Goal: Task Accomplishment & Management: Complete application form

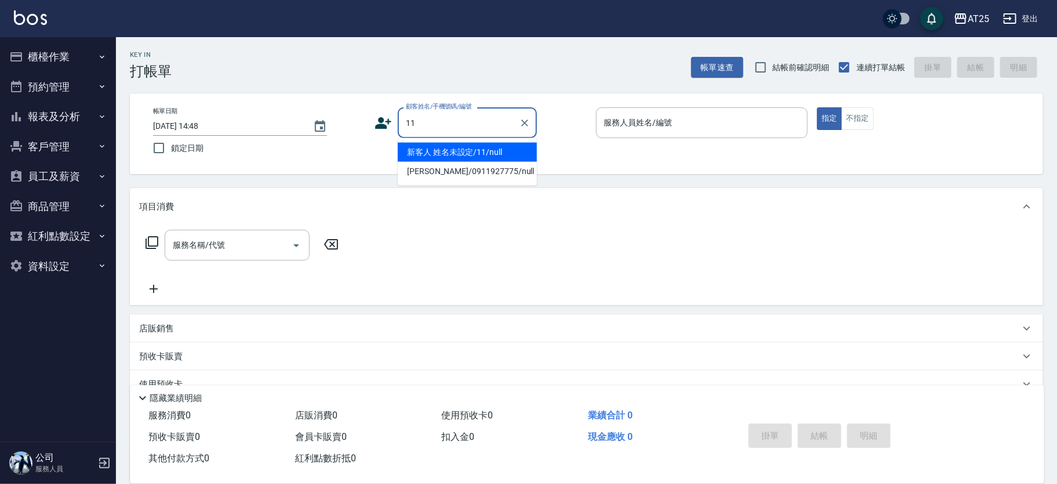
type input "新客人 姓名未設定/11/null"
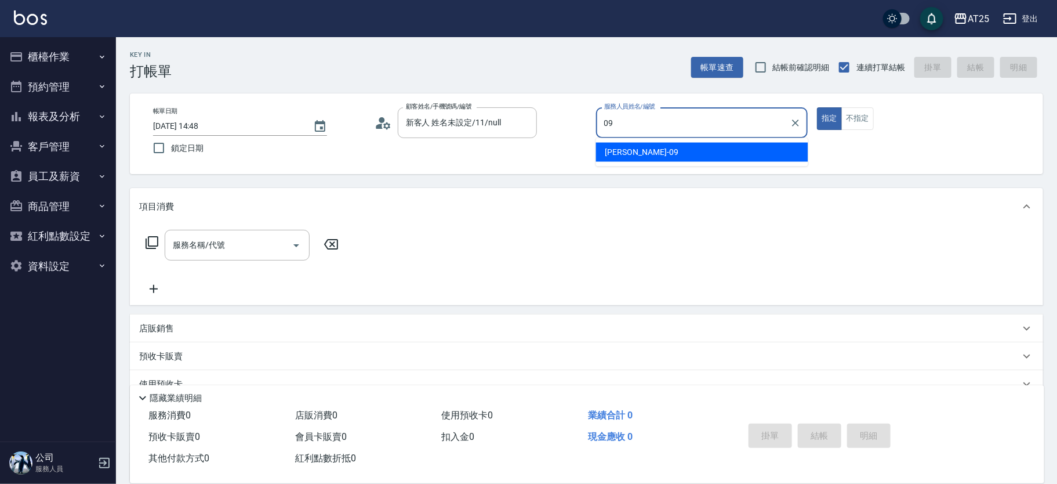
type input "[PERSON_NAME]-09"
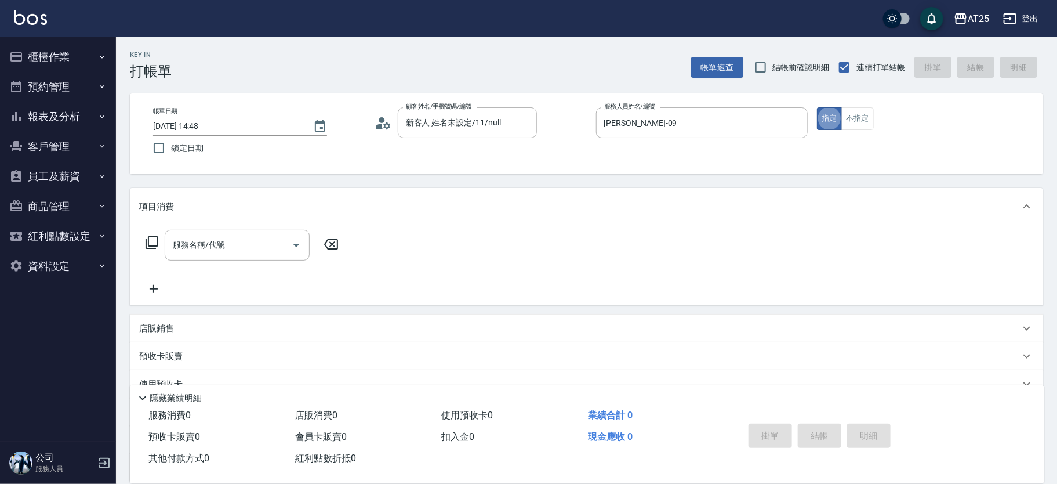
type button "true"
type input "201"
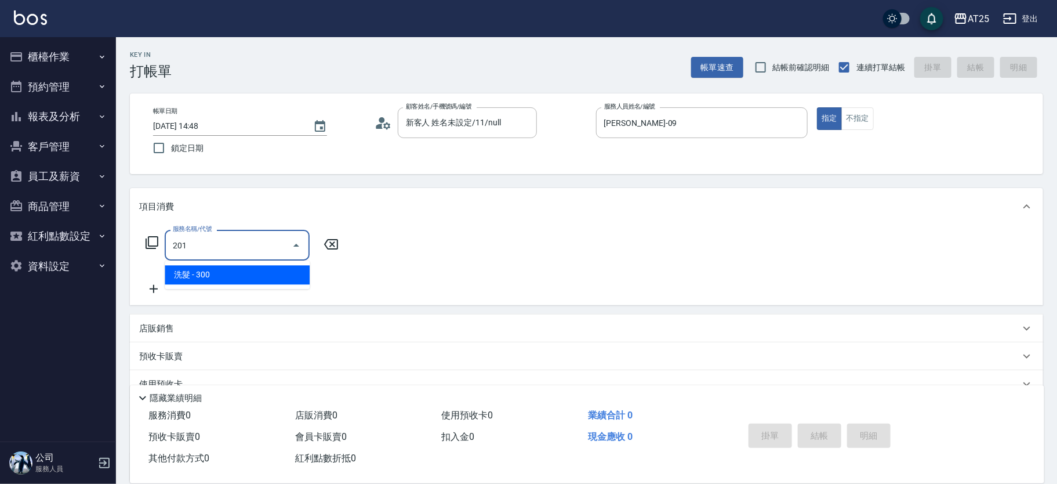
type input "30"
type input "洗髮(201)"
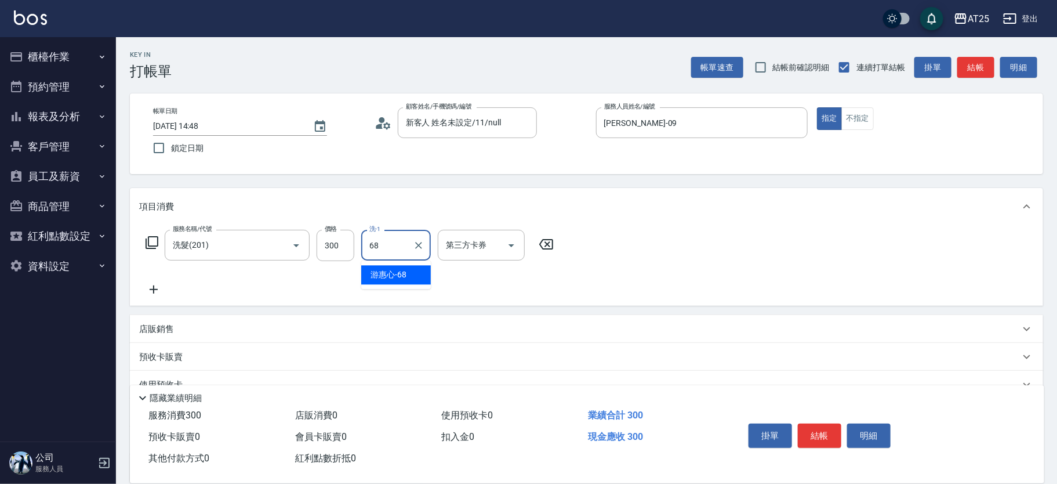
type input "[PERSON_NAME]-68"
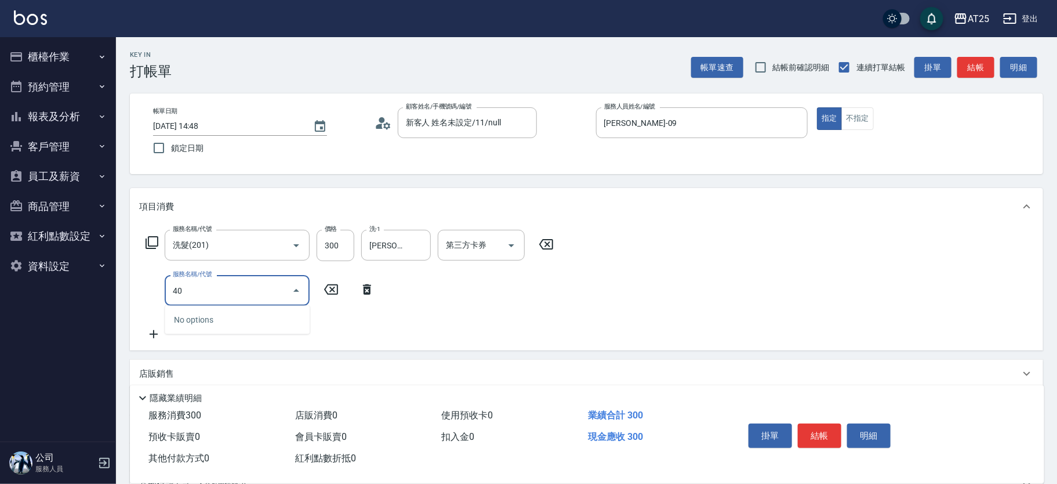
type input "401"
type input "60"
type input "剪髮(401)"
type input "30"
type input "20"
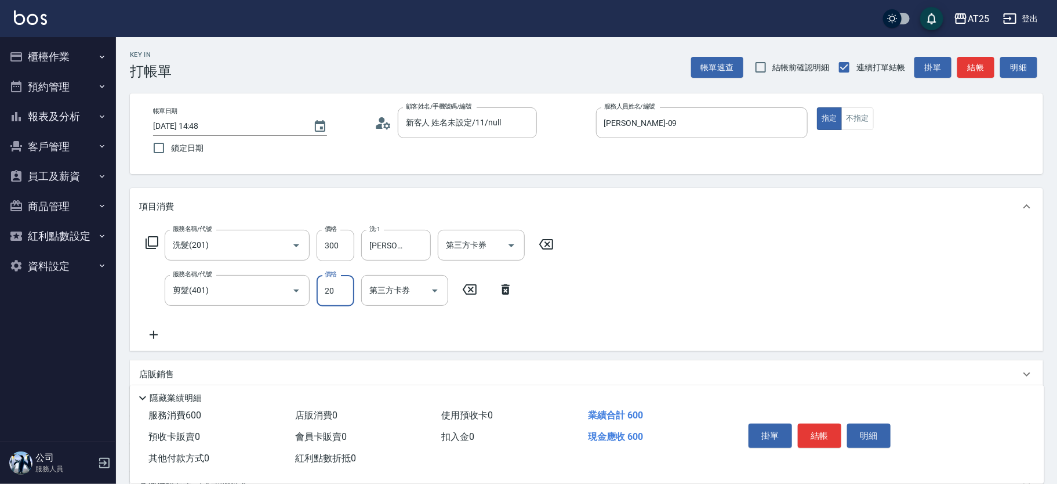
type input "50"
type input "200"
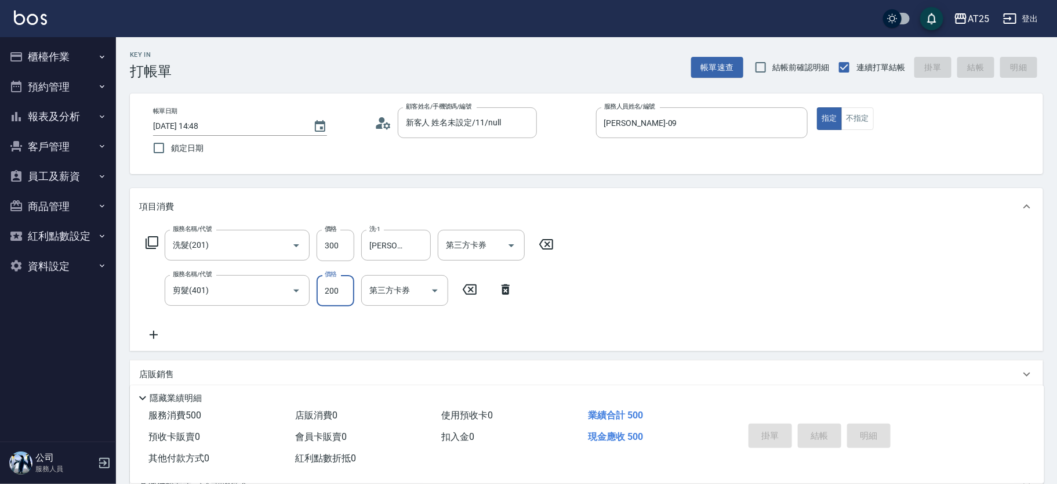
type input "0"
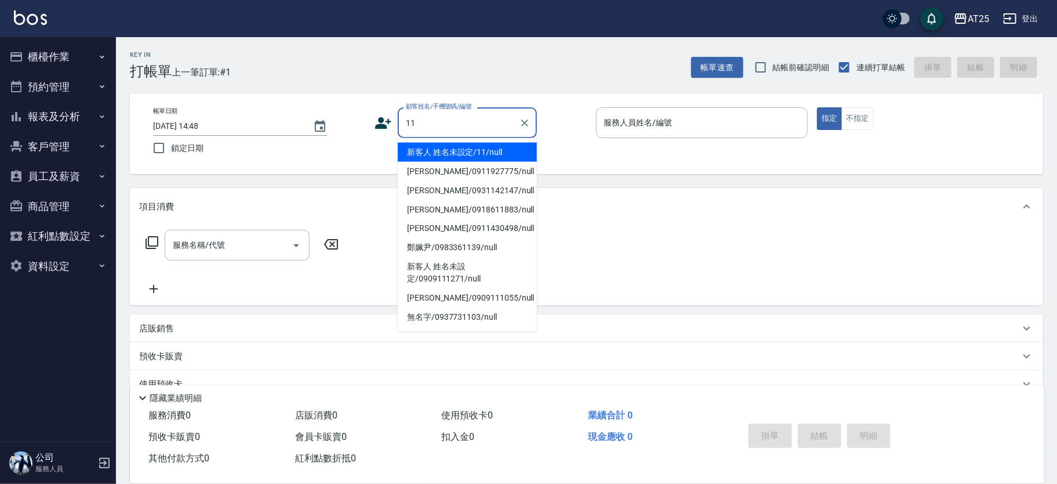
type input "新客人 姓名未設定/11/null"
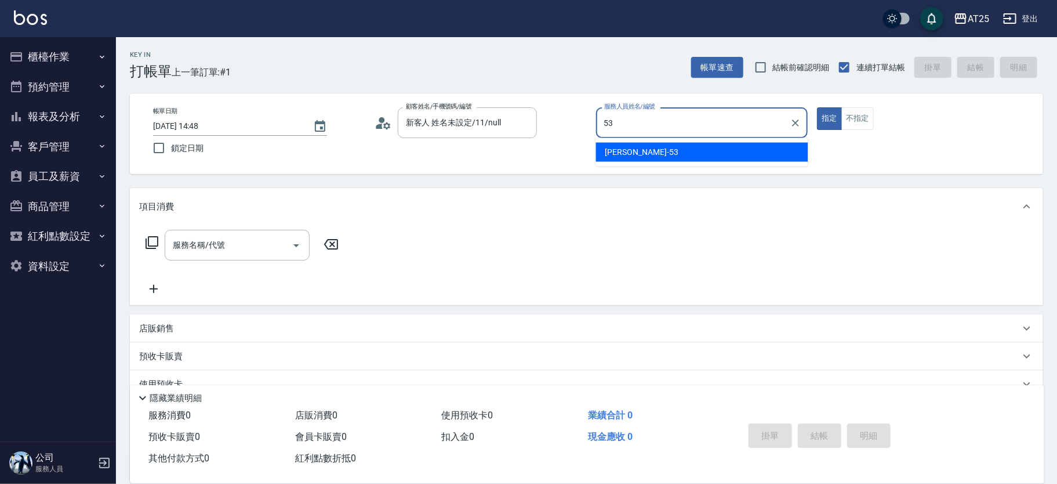
type input "[PERSON_NAME]-53"
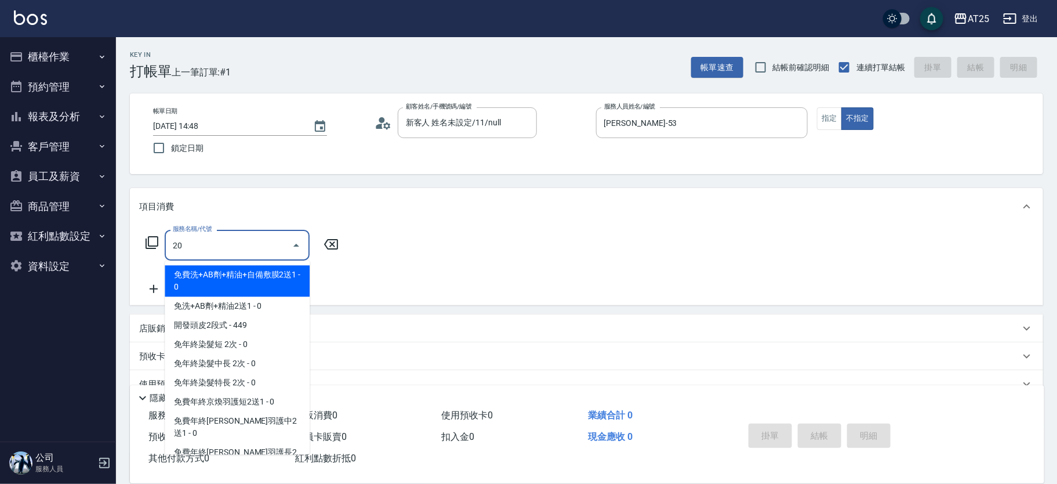
type input "201"
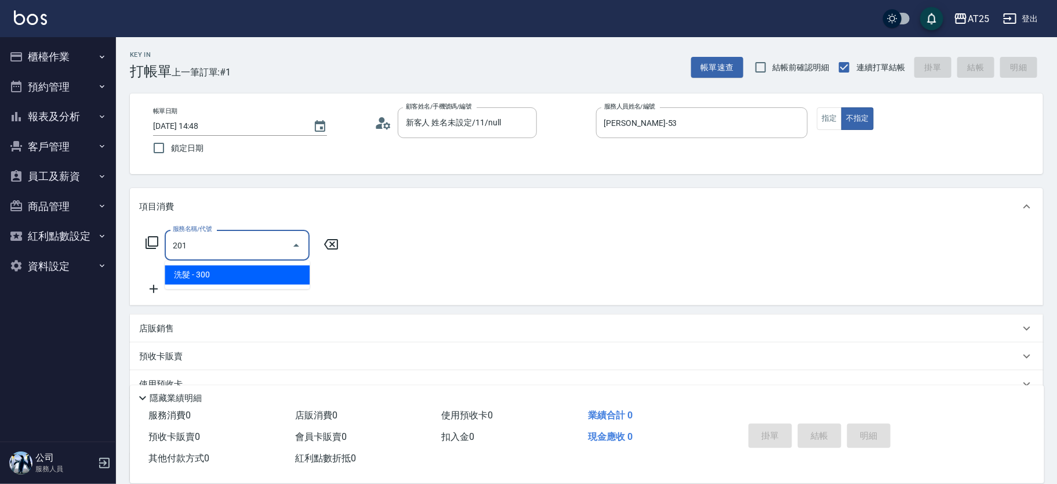
type input "30"
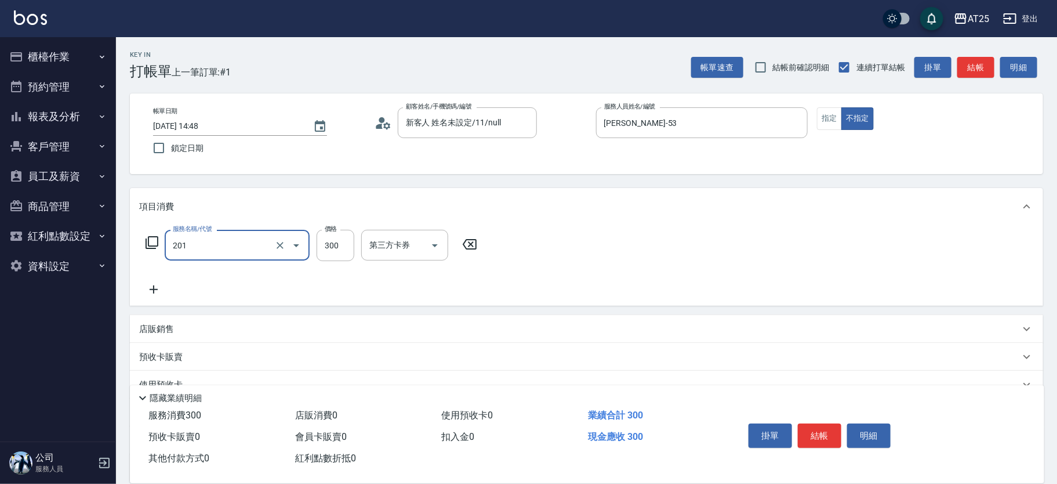
type input "洗髮(201)"
type input "0"
type input "40"
type input "400"
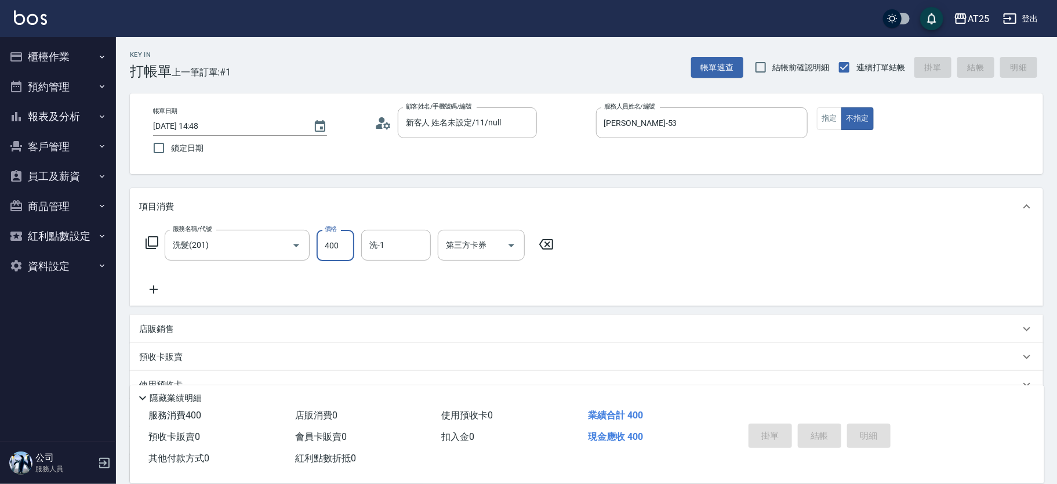
type input "0"
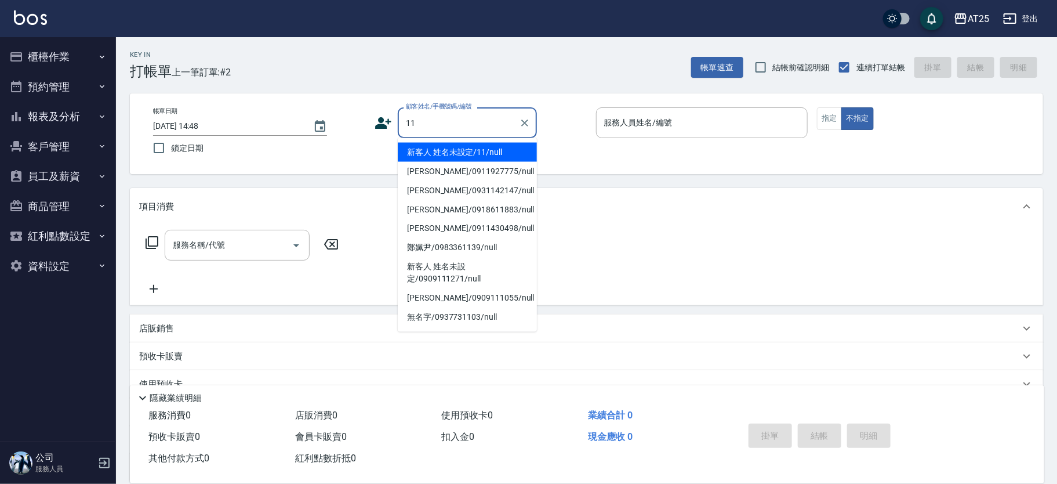
type input "新客人 姓名未設定/11/null"
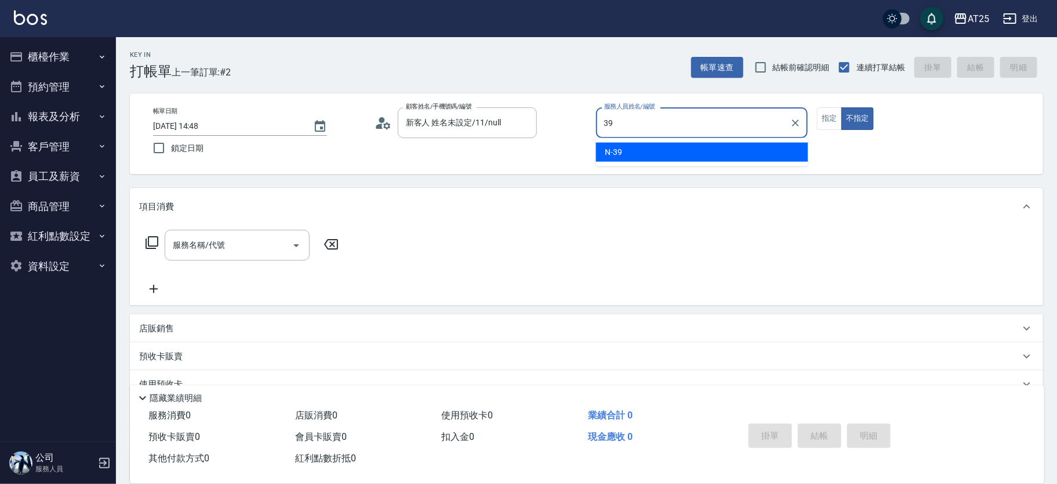
type input "N-39"
type button "false"
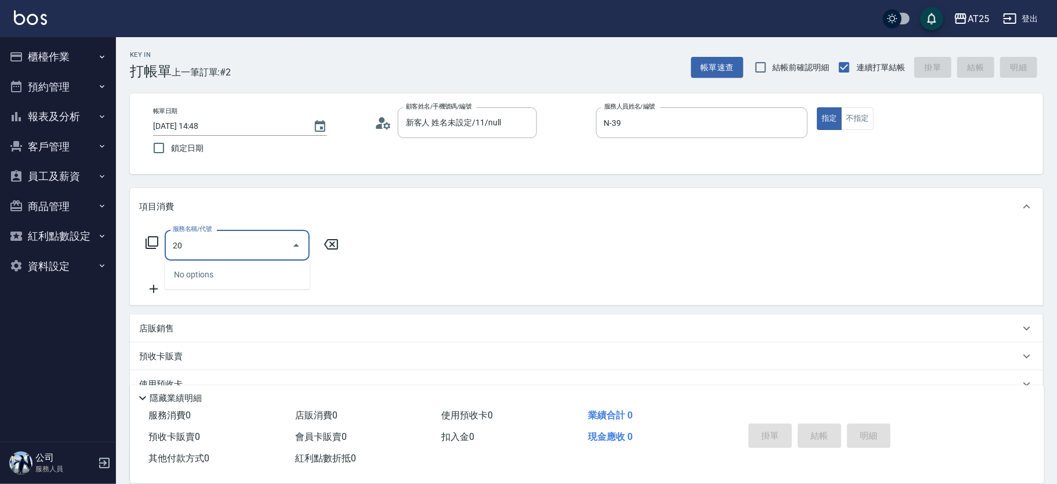
type input "201"
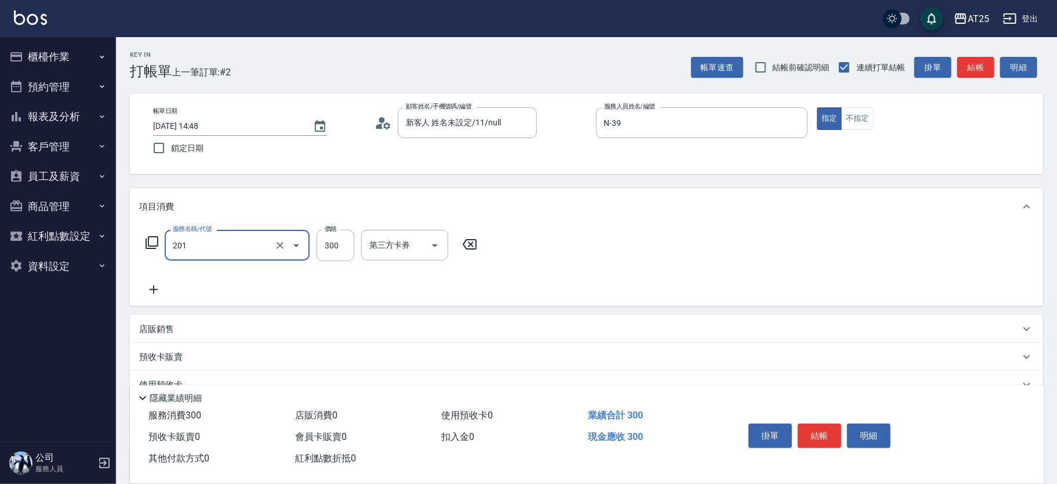
type input "30"
type input "洗髮(201)"
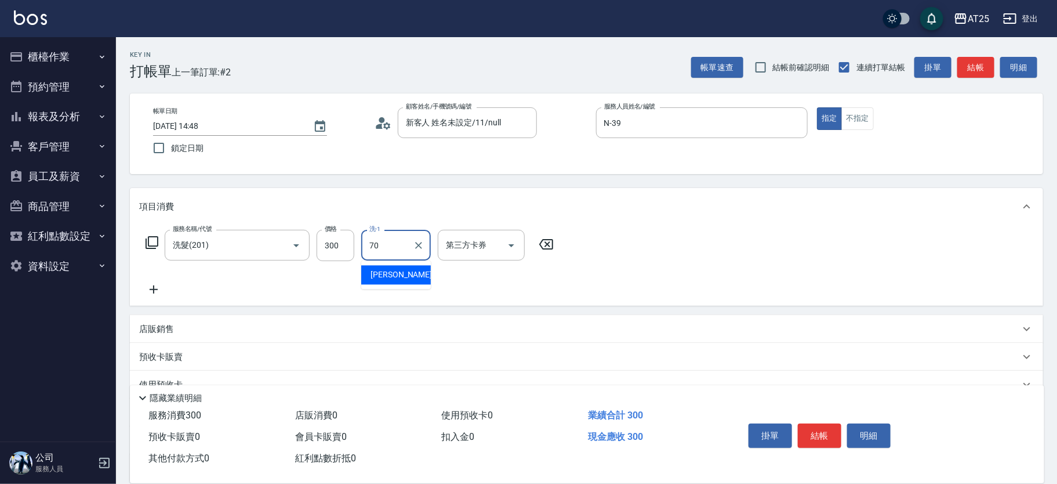
type input "[PERSON_NAME]-70"
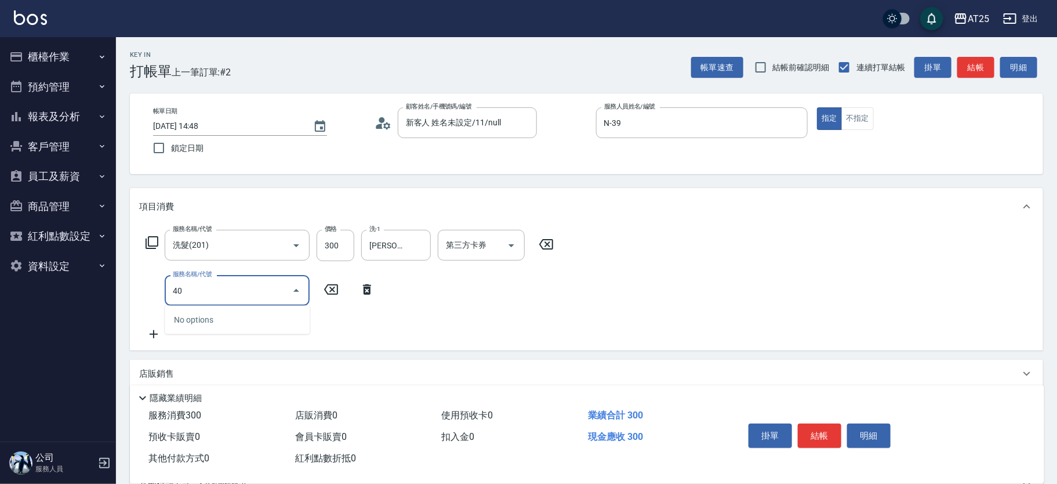
type input "401"
type input "60"
type input "剪髮(401)"
type input "30"
type input "20"
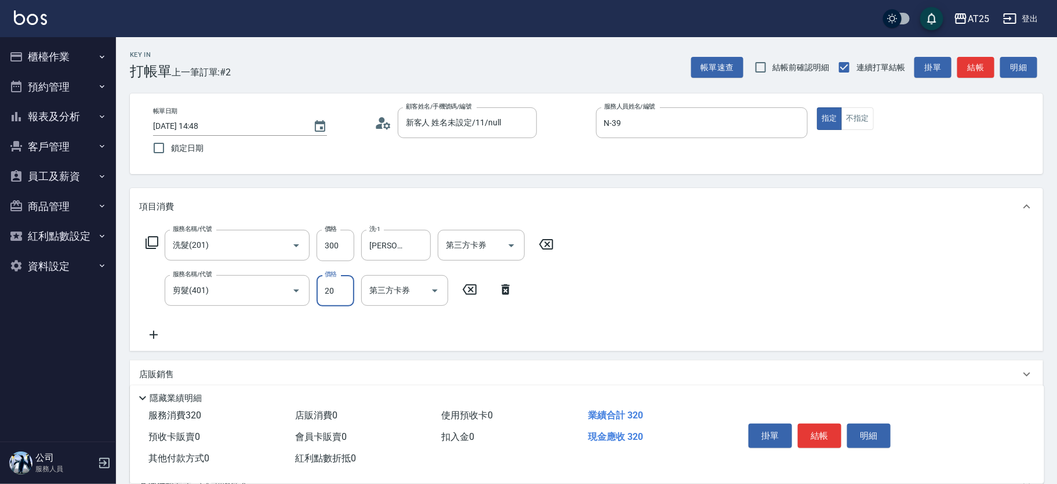
type input "50"
type input "200"
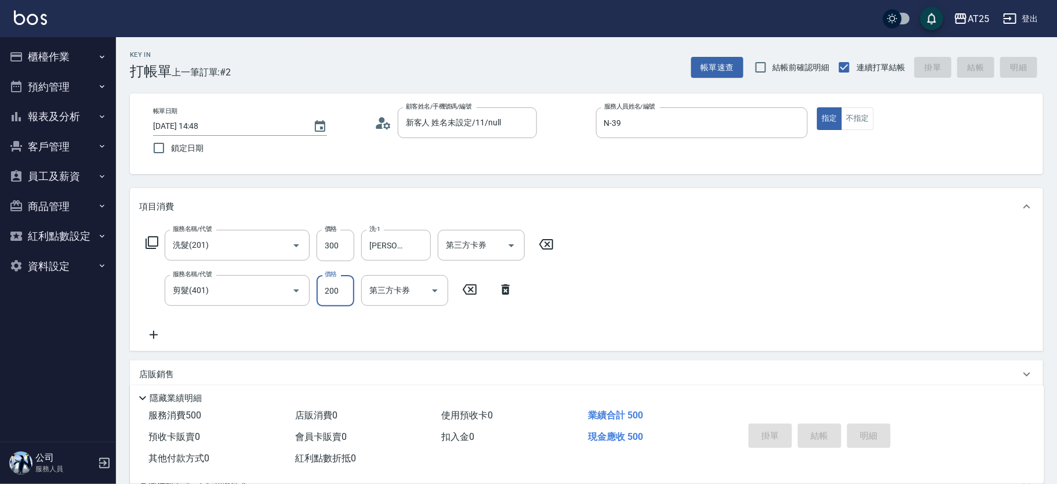
type input "0"
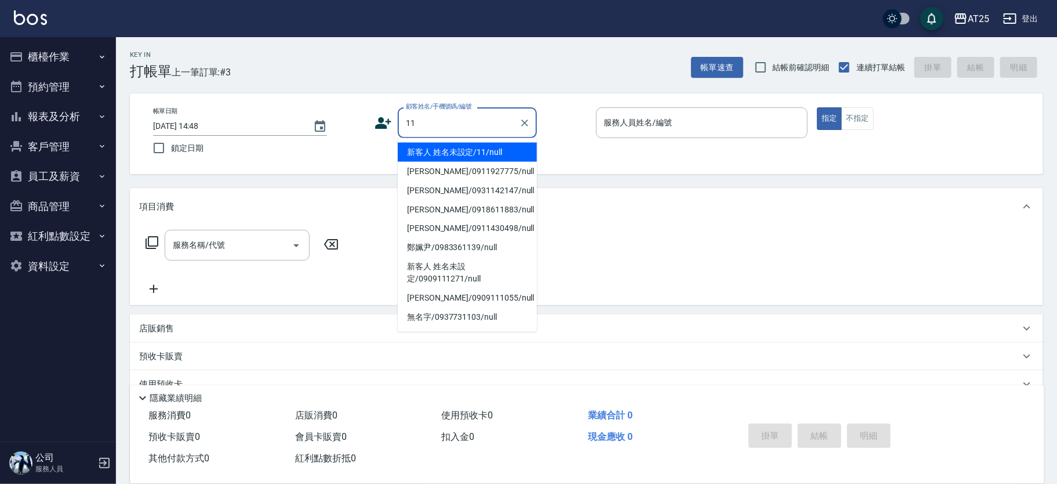
type input "新客人 姓名未設定/11/null"
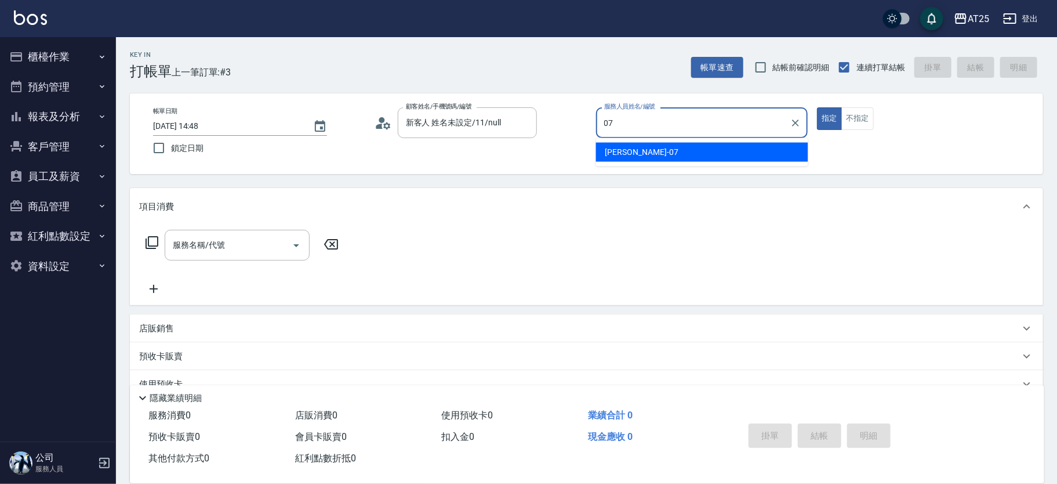
type input "[PERSON_NAME]-07"
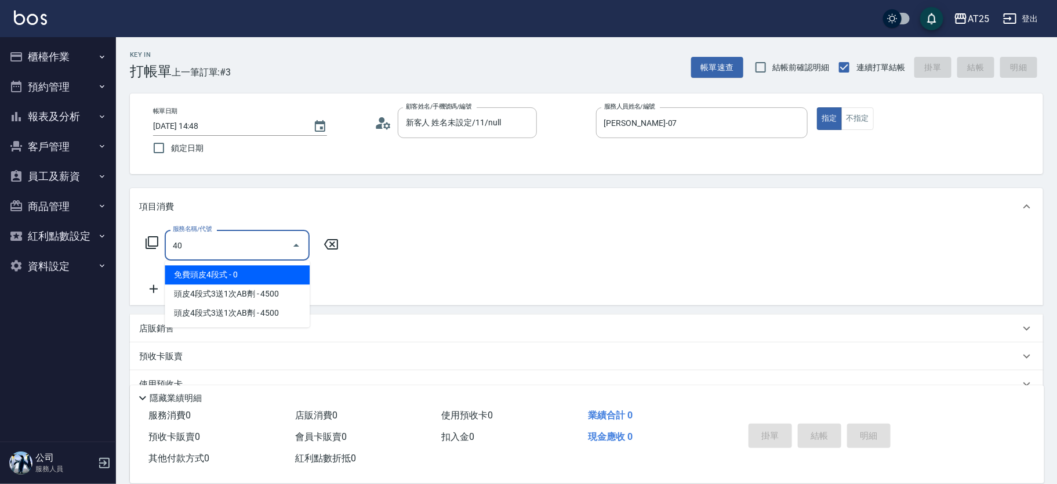
type input "401"
type input "30"
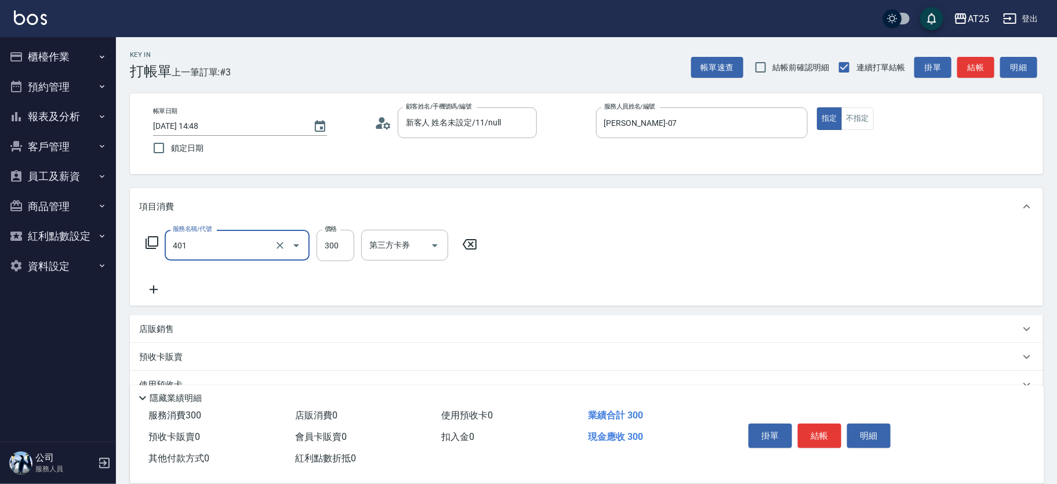
type input "剪髮(401)"
type input "0"
type input "60"
type input "600"
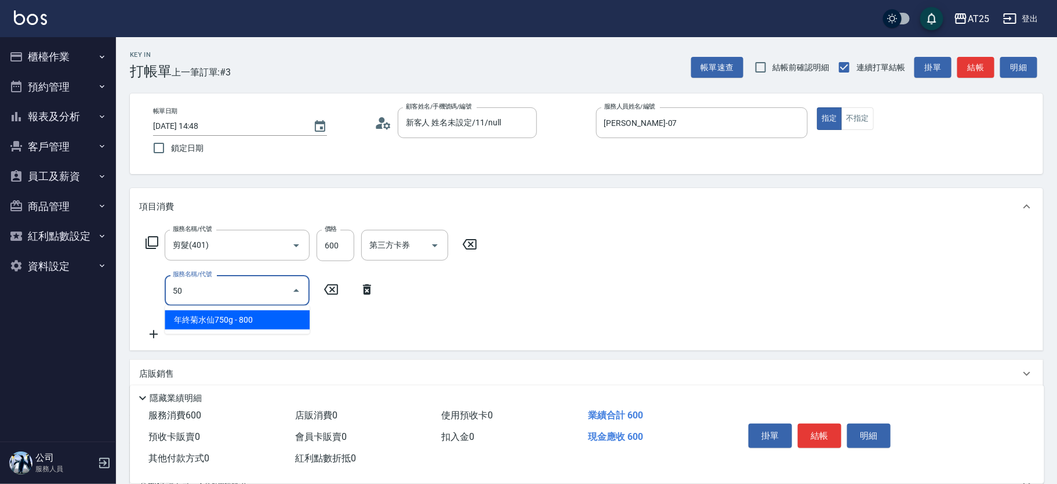
type input "501"
type input "160"
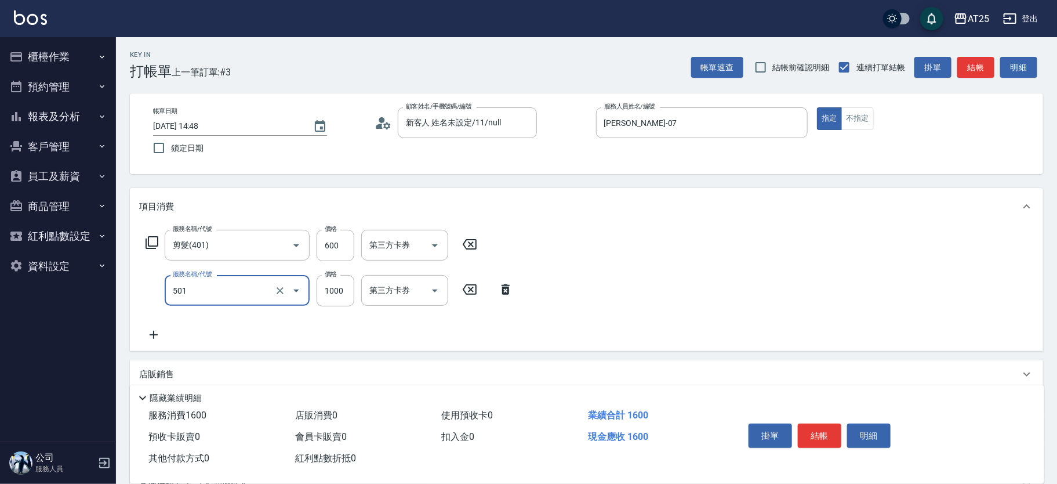
type input "染髮(501)"
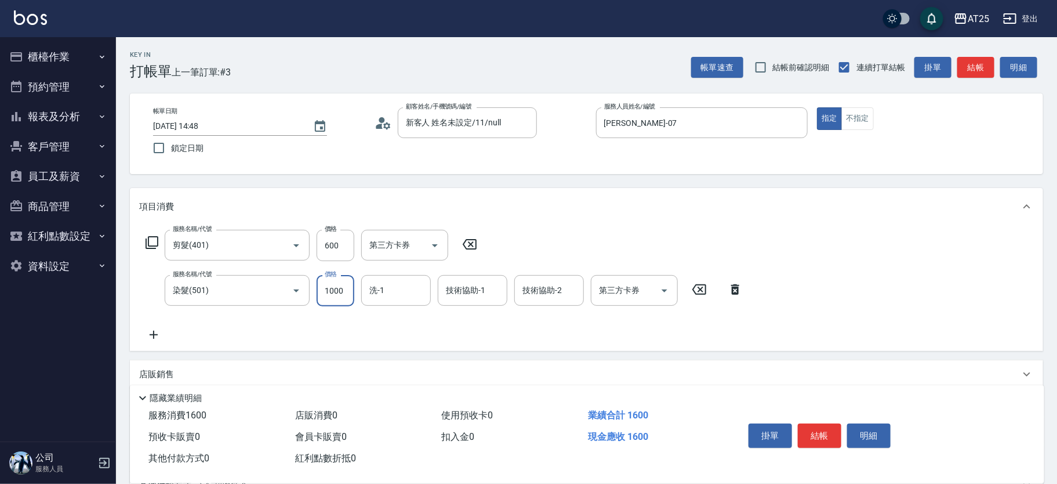
type input "60"
type input "16"
type input "70"
type input "1680"
type input "220"
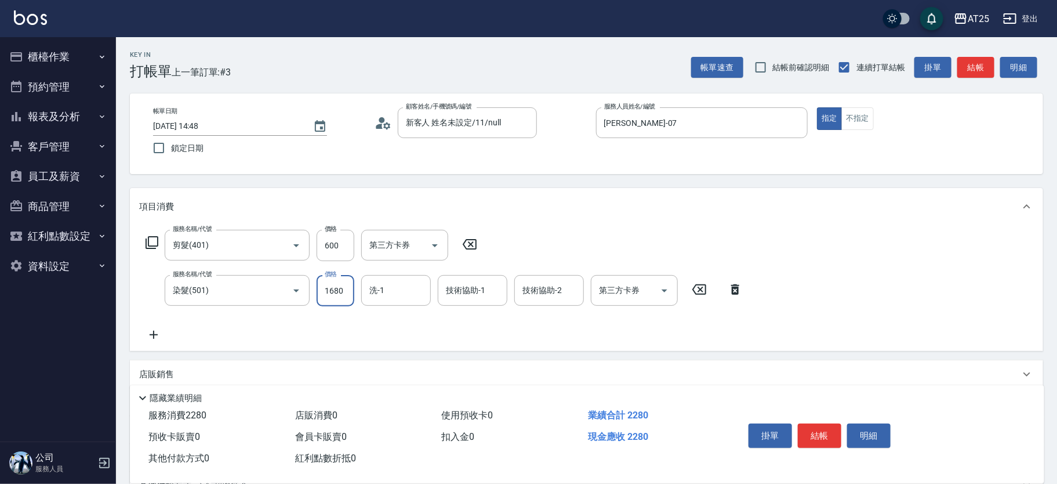
type input "1680"
type input "[PERSON_NAME]-117"
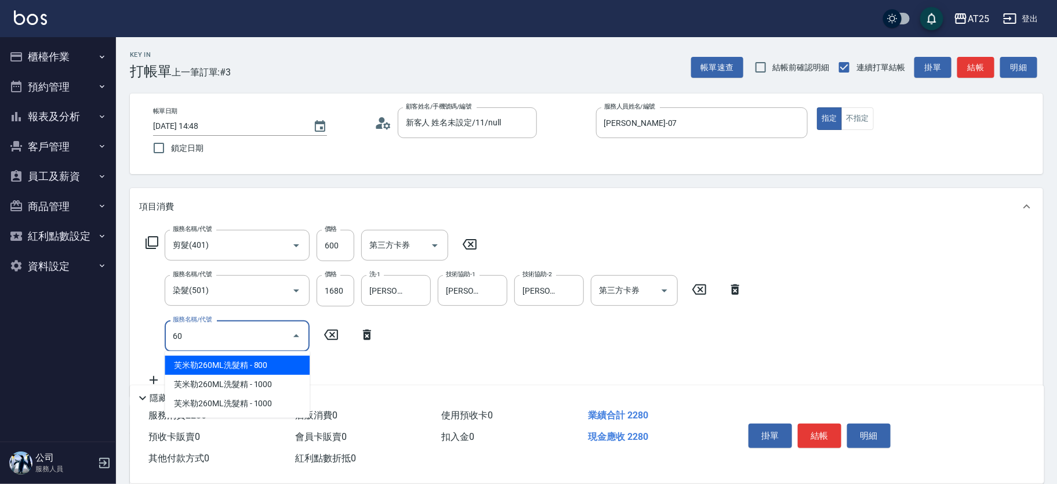
type input "601"
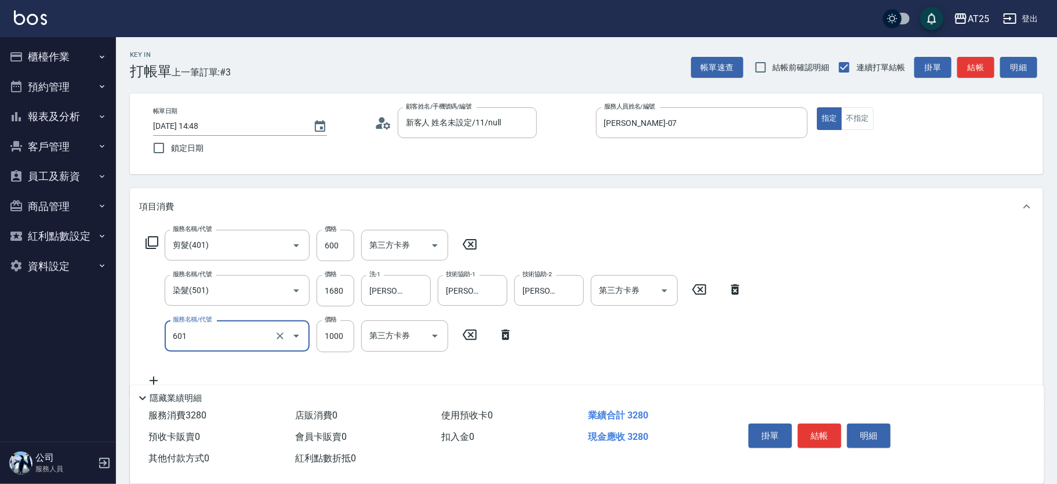
type input "320"
type input "自備護髮(1000上)(601)"
type input "220"
type input "18"
type input "240"
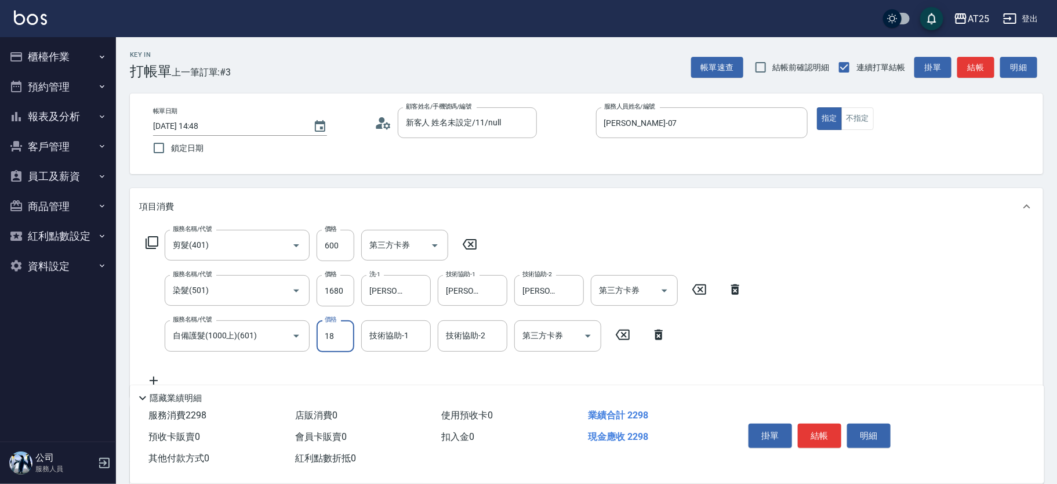
type input "180"
type input "400"
type input "1800"
type input "1"
type input "17"
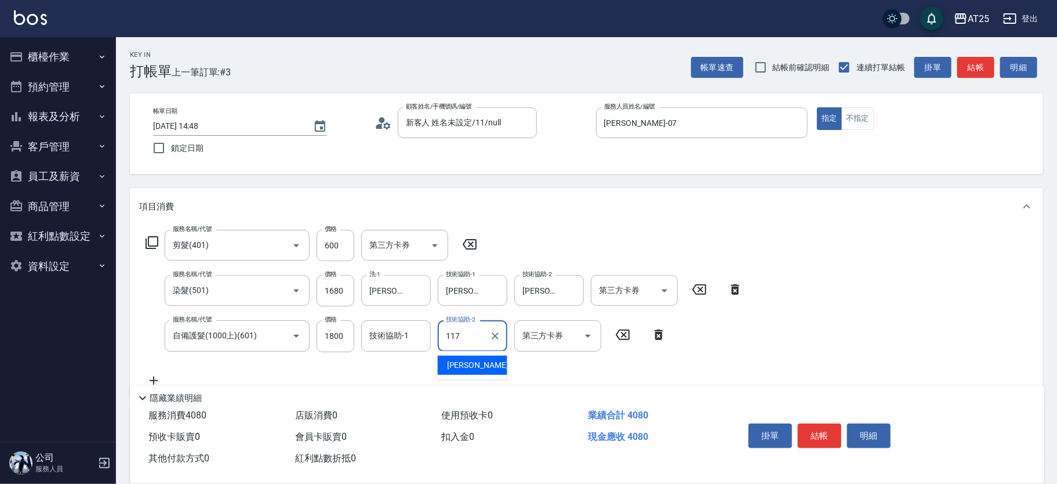
type input "[PERSON_NAME]-117"
click at [415, 337] on input "技術協助-1" at bounding box center [396, 335] width 59 height 20
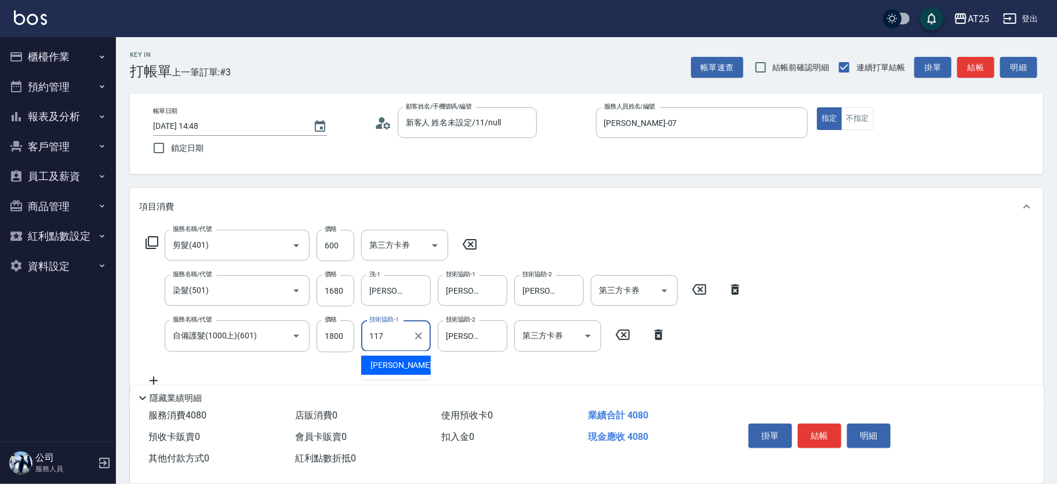
type input "[PERSON_NAME]-117"
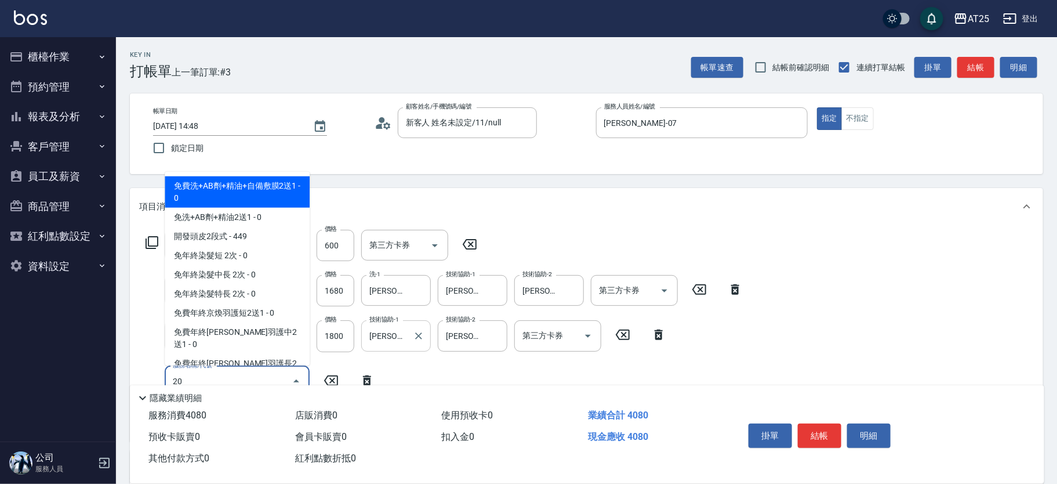
type input "201"
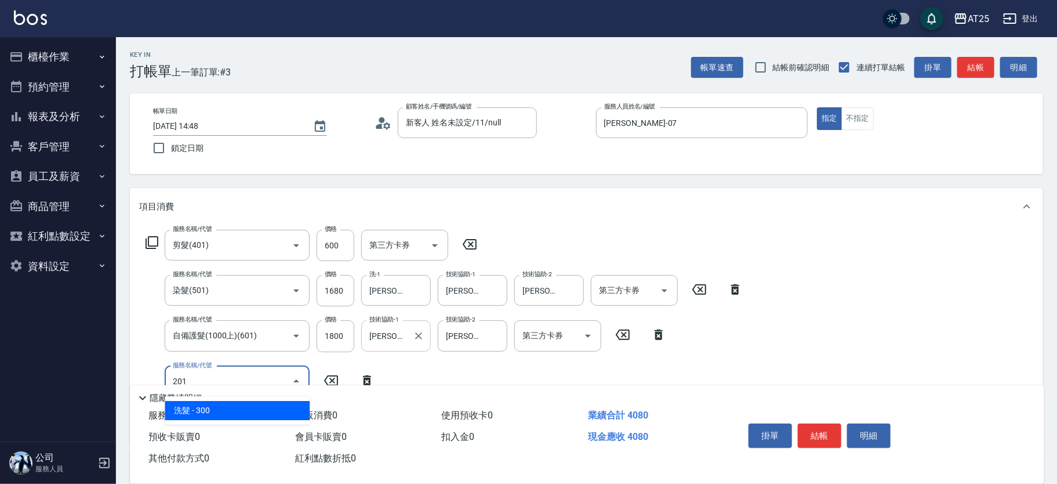
type input "430"
type input "洗髮(201)"
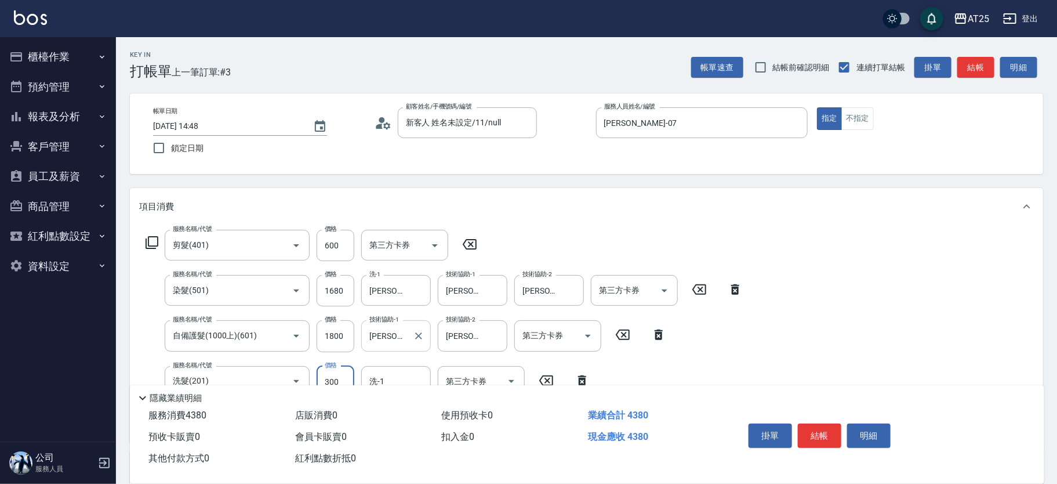
type input "400"
type input "0"
type input "[PERSON_NAME]-117"
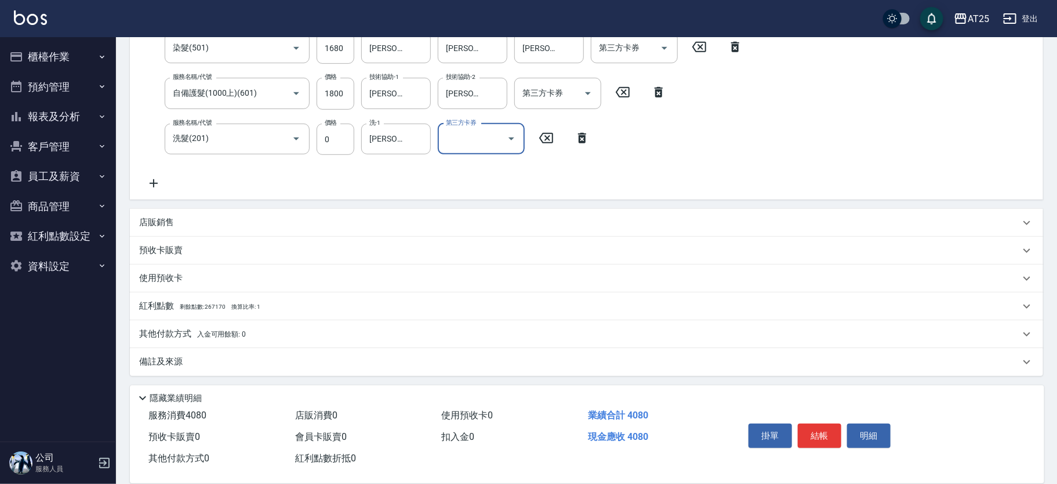
click at [290, 324] on div "其他付款方式 入金可用餘額: 0" at bounding box center [587, 334] width 914 height 28
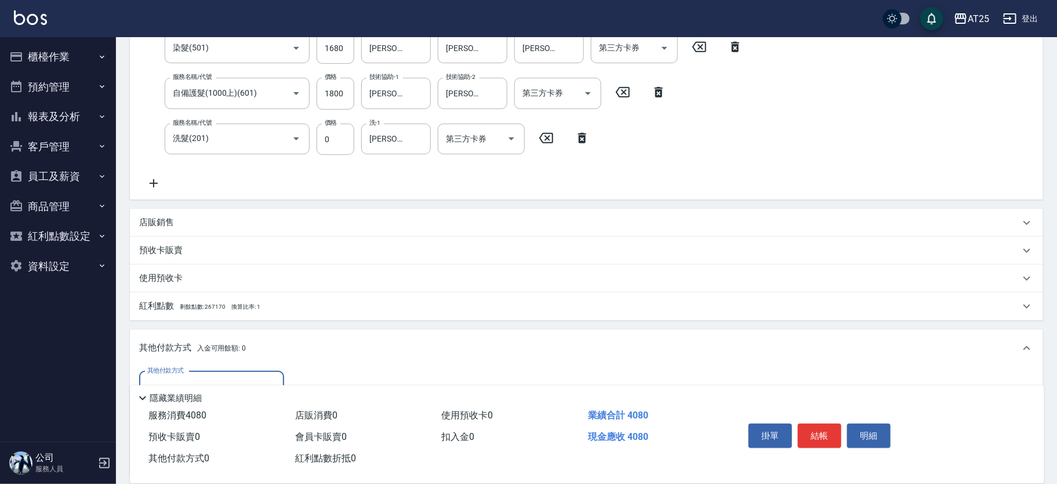
scroll to position [0, 0]
drag, startPoint x: 918, startPoint y: 321, endPoint x: 923, endPoint y: 385, distance: 64.0
click at [919, 396] on div "Key In 打帳單 上一筆訂單:#3 帳單速查 結帳前確認明細 連續打單結帳 掛單 結帳 明細 帳單日期 [DATE] 14:48 鎖定日期 顧客姓名/手機…" at bounding box center [586, 208] width 941 height 827
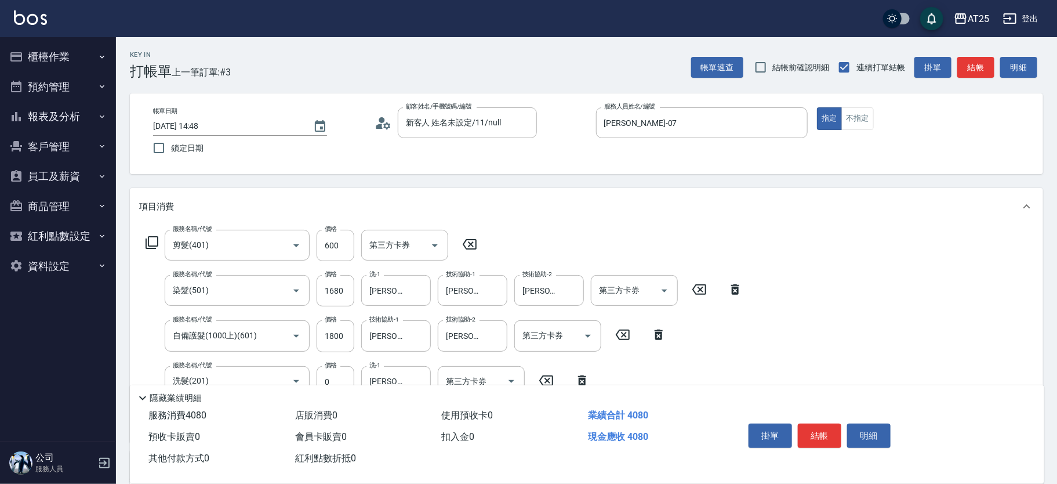
scroll to position [380, 0]
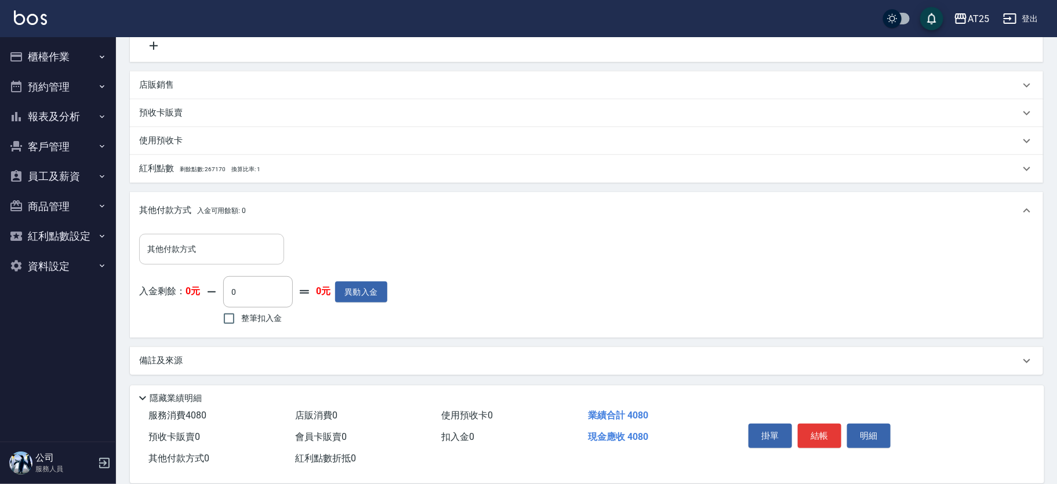
click at [211, 244] on input "其他付款方式" at bounding box center [211, 249] width 135 height 20
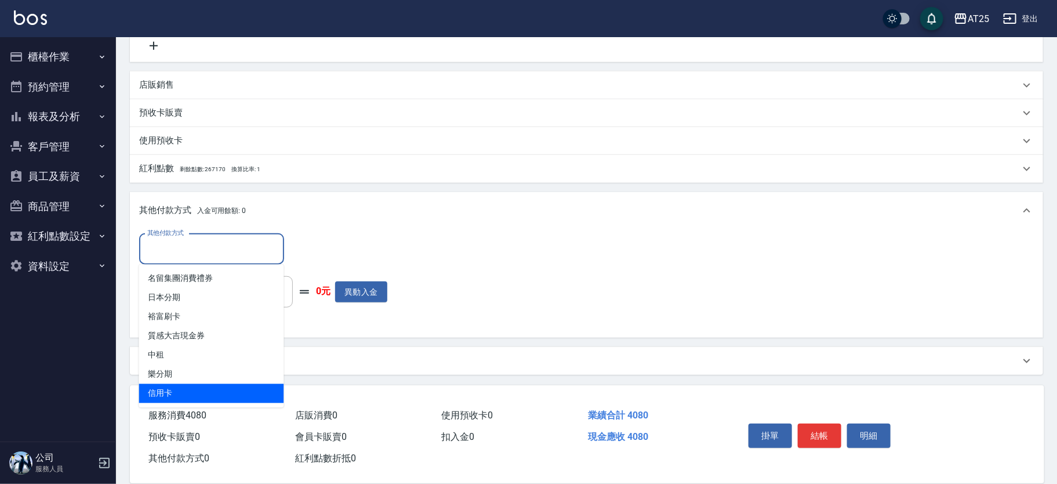
click at [199, 385] on span "信用卡" at bounding box center [211, 393] width 145 height 19
type input "信用卡"
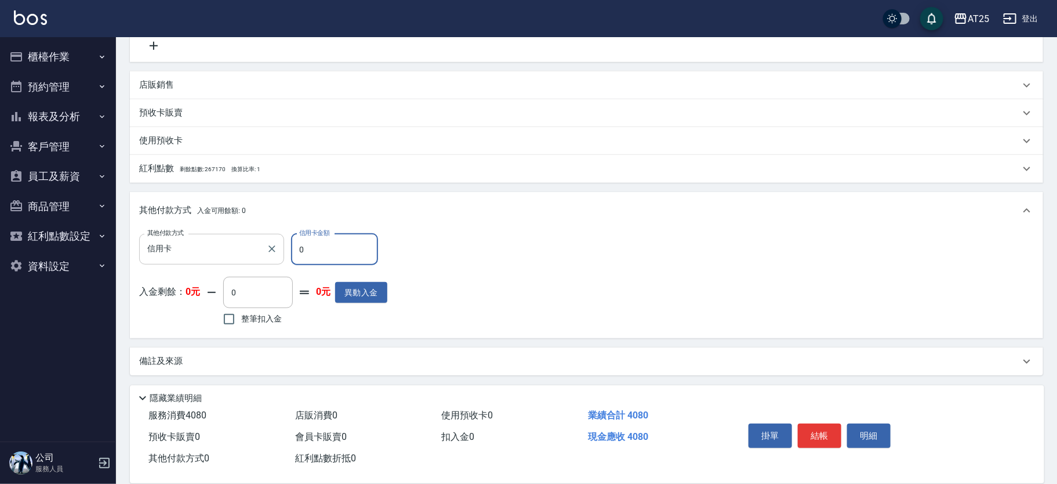
drag, startPoint x: 322, startPoint y: 251, endPoint x: 278, endPoint y: 241, distance: 45.3
click at [278, 241] on div "其他付款方式 信用卡 其他付款方式 信用卡金額 0 信用卡金額" at bounding box center [263, 249] width 248 height 31
type input "1080"
type input "300"
type input "108"
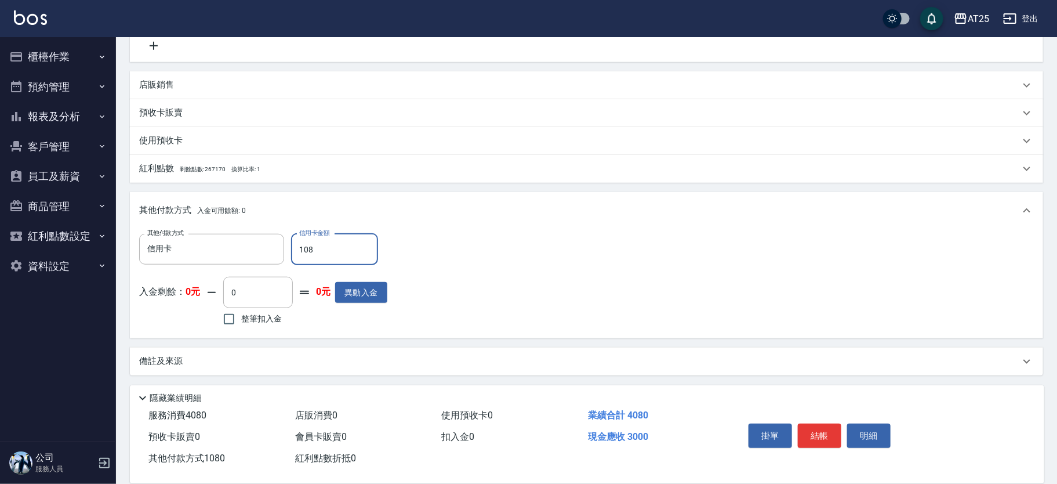
type input "400"
type input "440"
type input "360"
type input "440"
type input "400"
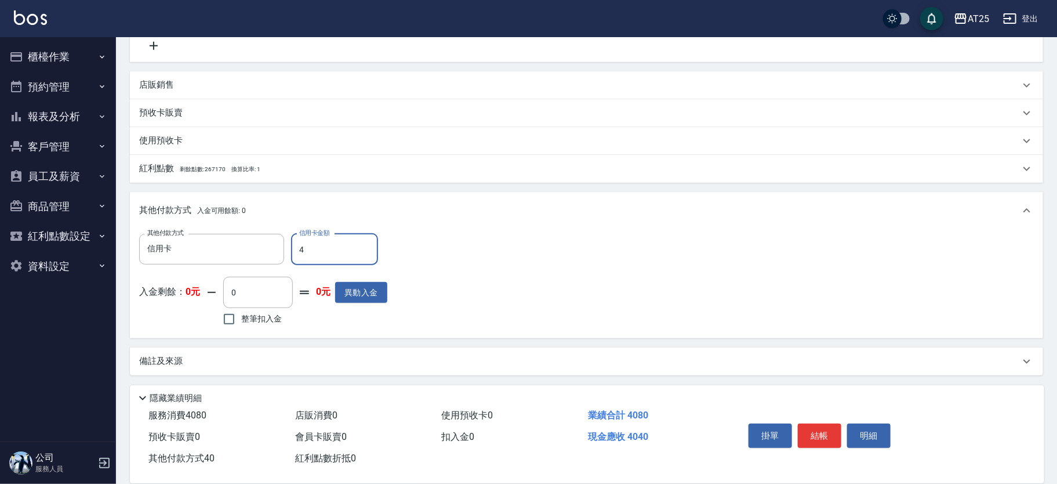
type input "40"
type input "360"
type input "408"
type input "0"
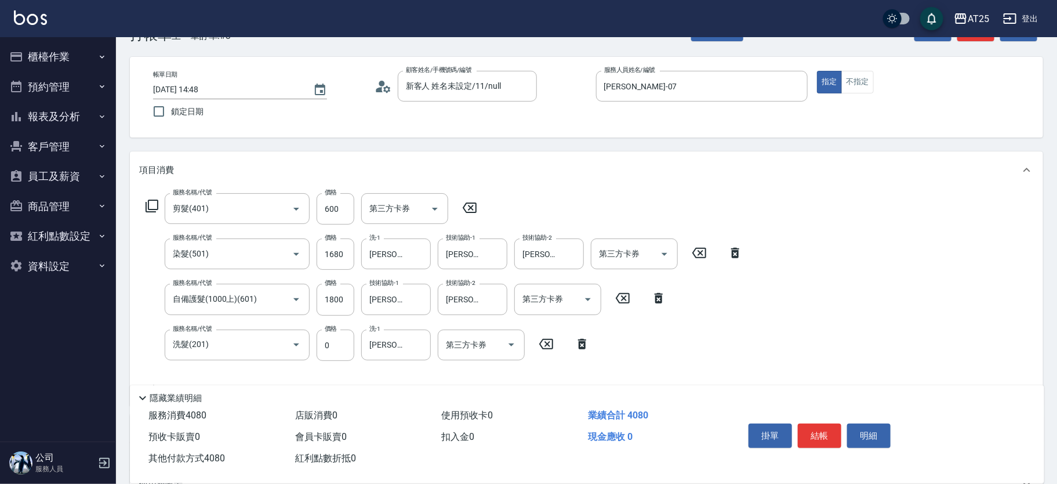
scroll to position [0, 0]
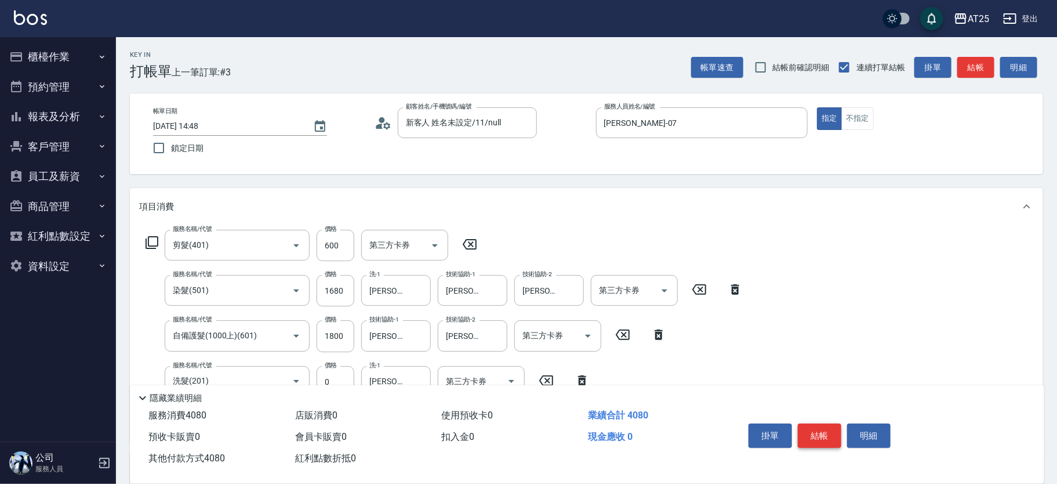
type input "4080"
click at [826, 433] on button "結帳" at bounding box center [820, 435] width 44 height 24
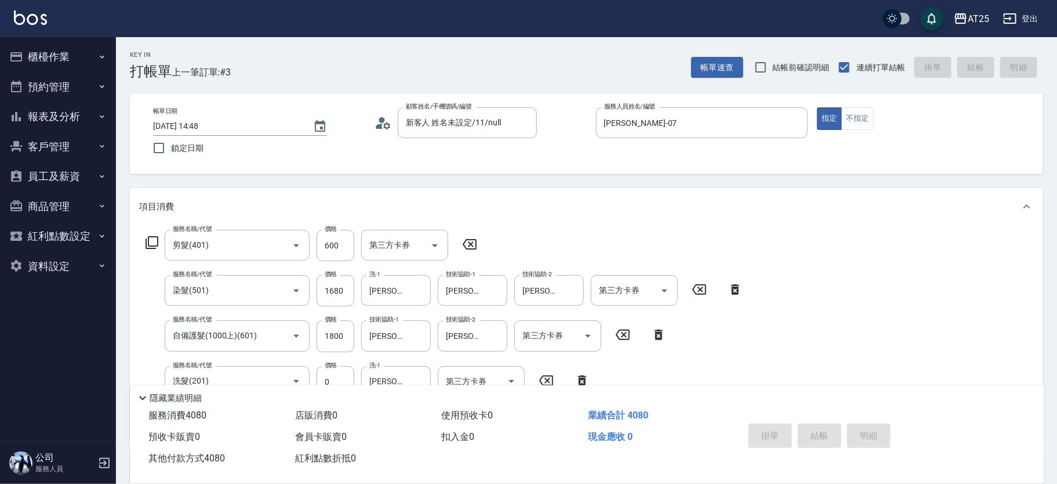
type input "[DATE] 14:49"
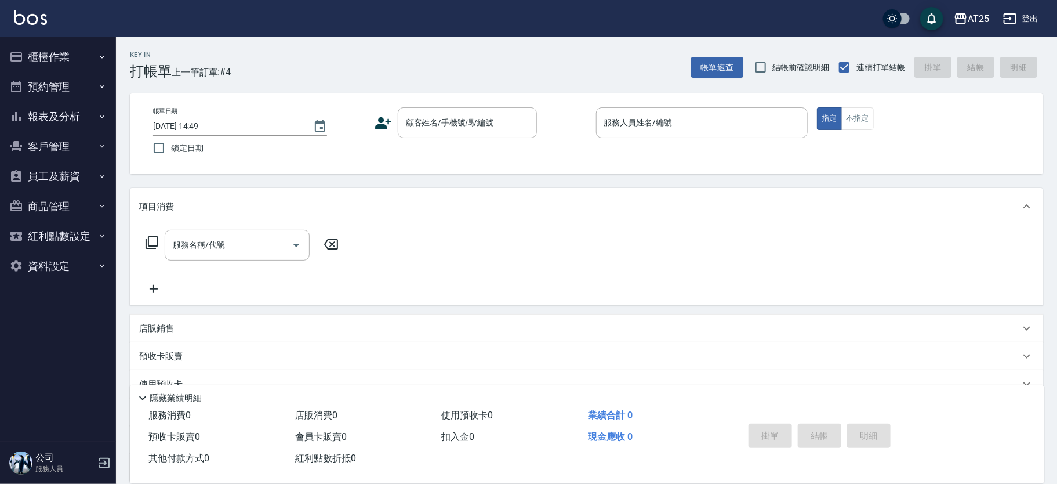
click at [878, 345] on div "預收卡販賣" at bounding box center [587, 356] width 914 height 28
